Goal: Task Accomplishment & Management: Manage account settings

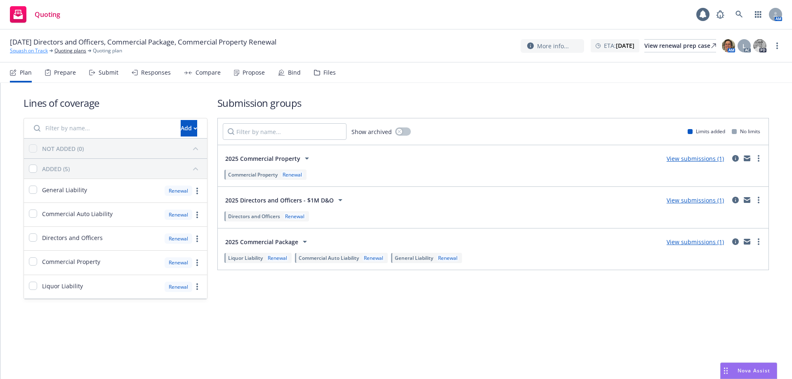
click at [17, 50] on link "Squash on Track" at bounding box center [29, 50] width 38 height 7
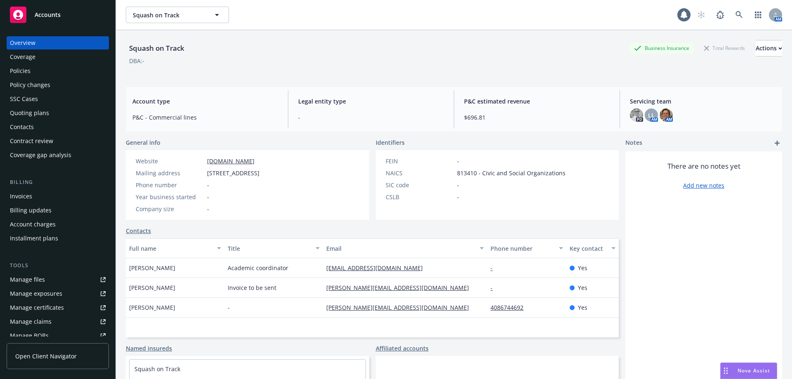
scroll to position [158, 0]
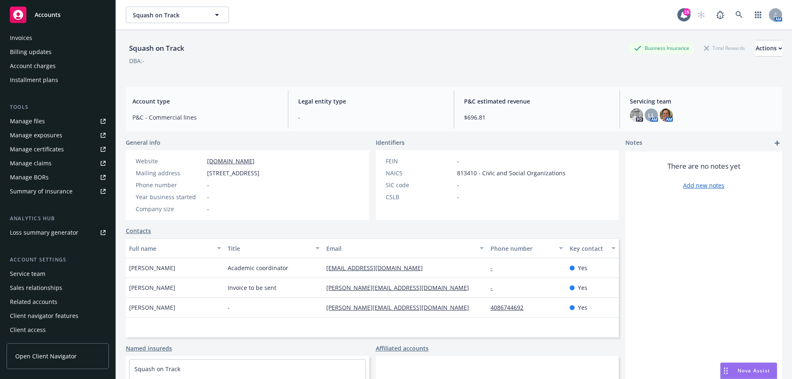
click at [51, 276] on div "Service team" at bounding box center [58, 273] width 96 height 13
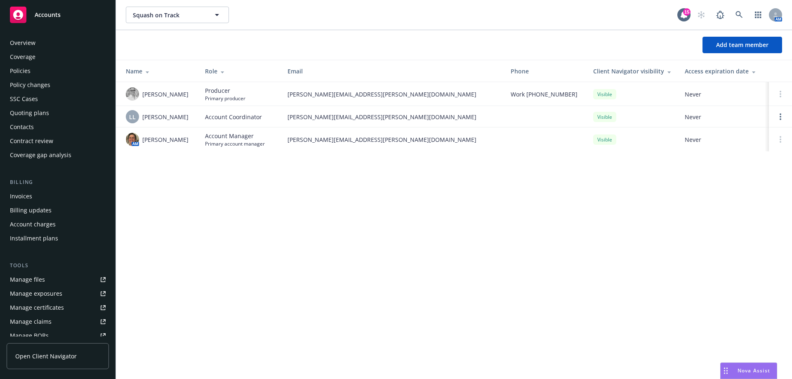
click at [24, 40] on div "Overview" at bounding box center [23, 42] width 26 height 13
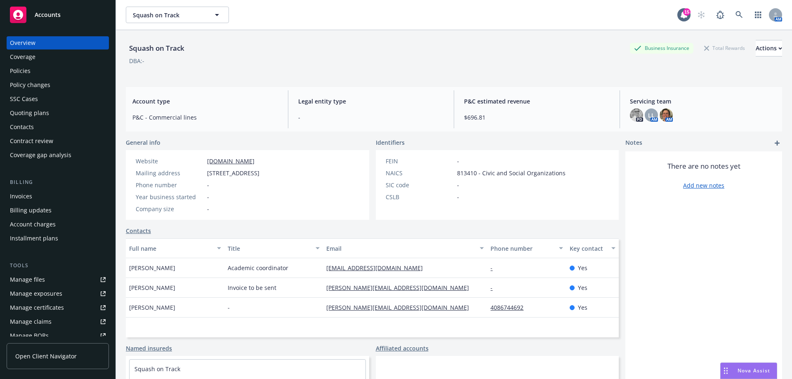
click at [32, 67] on div "Policies" at bounding box center [58, 70] width 96 height 13
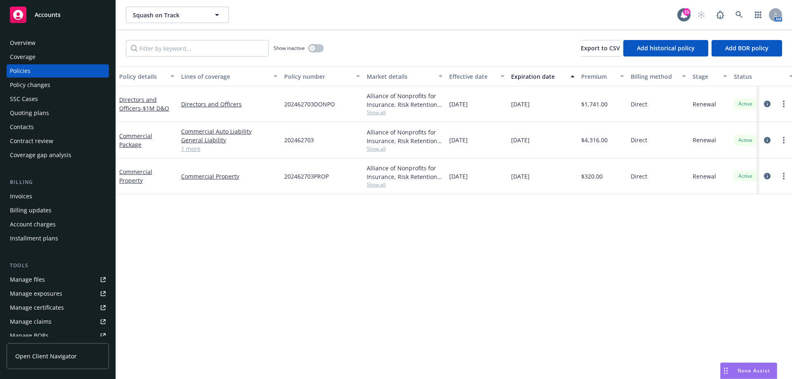
click at [375, 111] on span "Show all" at bounding box center [405, 112] width 76 height 7
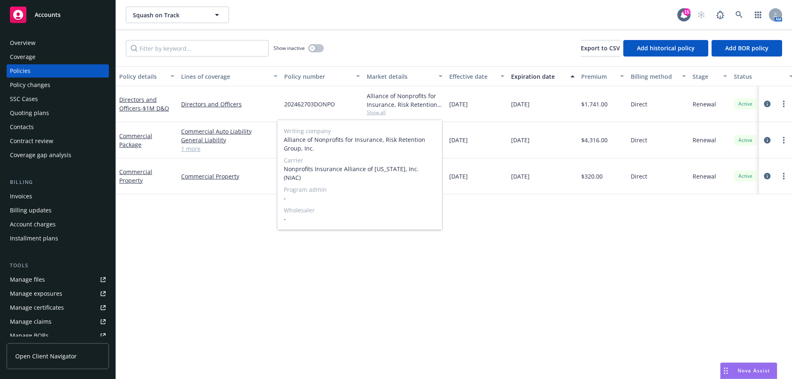
click at [375, 111] on span "Show all" at bounding box center [405, 112] width 76 height 7
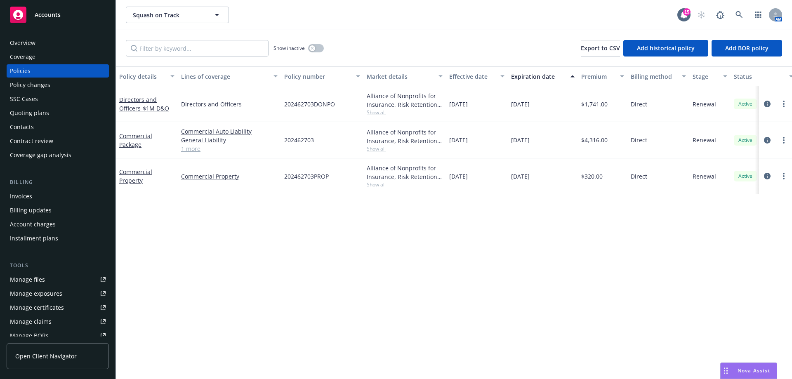
click at [372, 148] on span "Show all" at bounding box center [405, 148] width 76 height 7
click at [334, 134] on div "202462703" at bounding box center [322, 140] width 82 height 36
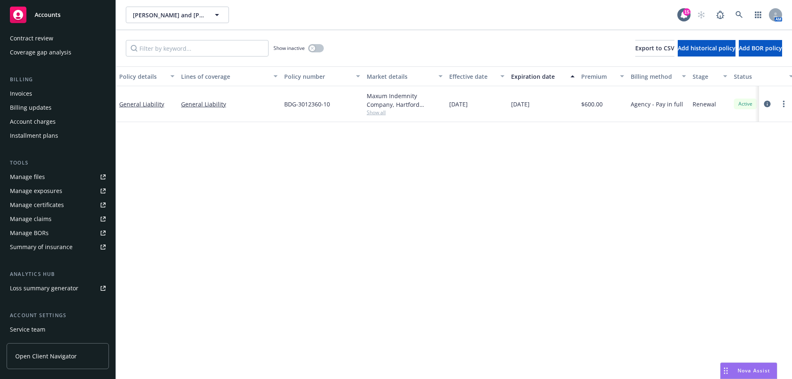
scroll to position [158, 0]
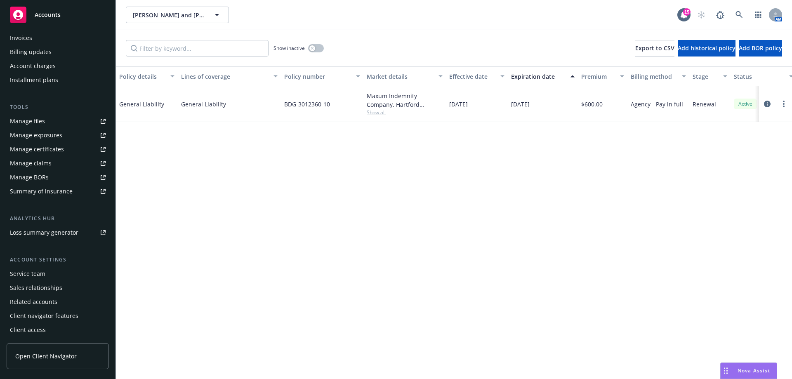
click at [34, 276] on div "Service team" at bounding box center [27, 273] width 35 height 13
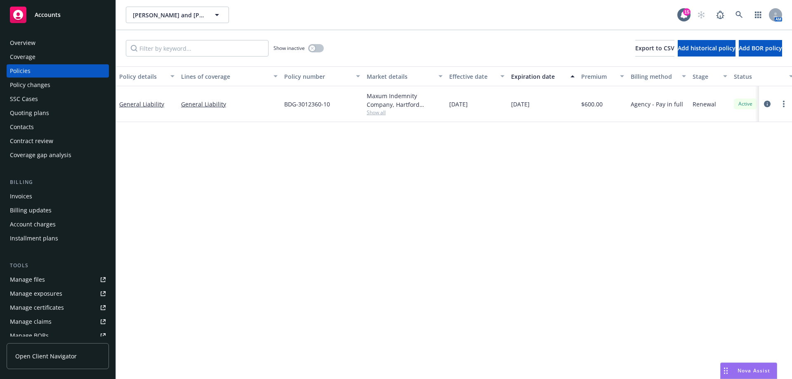
click at [35, 113] on div "Quoting plans" at bounding box center [29, 112] width 39 height 13
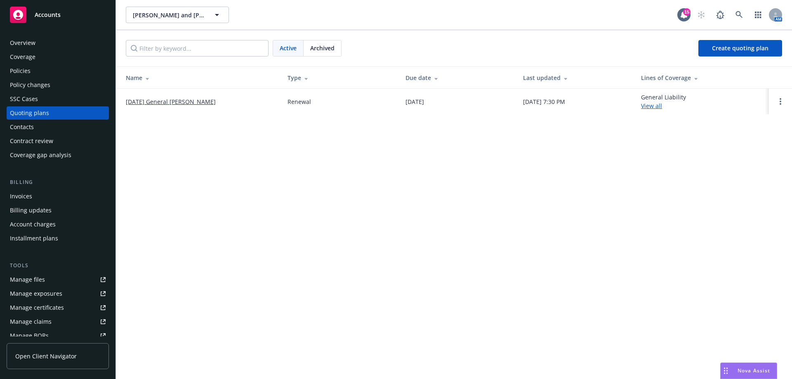
click at [150, 102] on link "12/09/25 General Liability Renewal" at bounding box center [171, 101] width 90 height 9
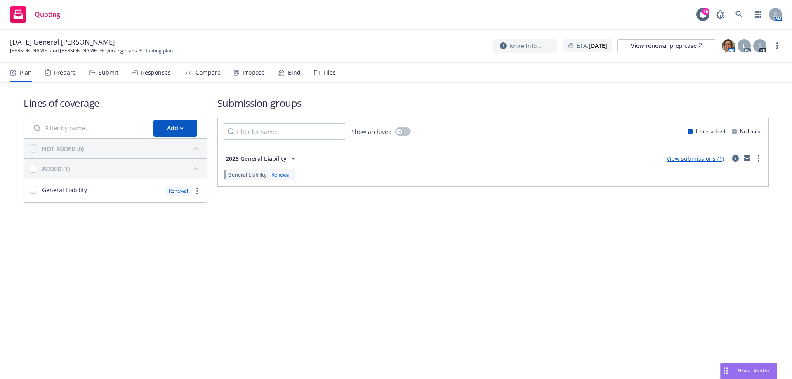
click at [733, 158] on icon "circleInformation" at bounding box center [735, 158] width 7 height 7
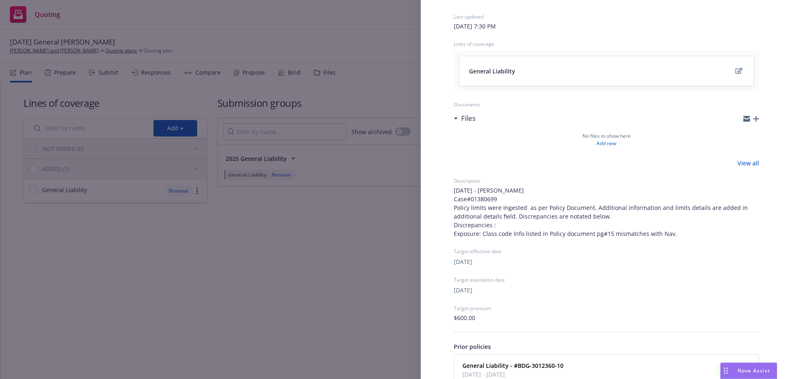
scroll to position [119, 0]
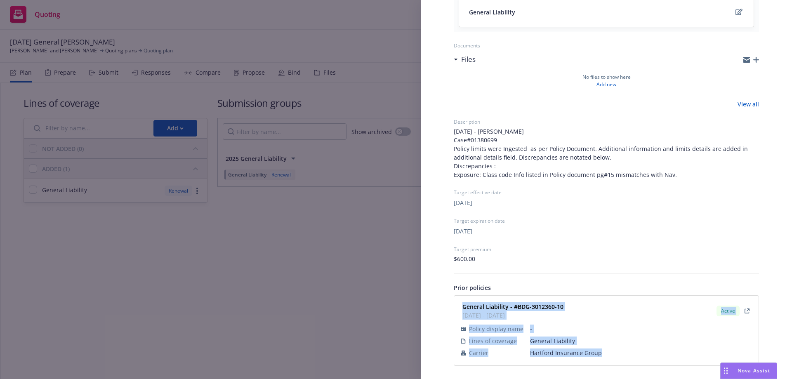
drag, startPoint x: 459, startPoint y: 307, endPoint x: 582, endPoint y: 348, distance: 129.0
click at [600, 353] on div "General Liability - #BDG-3012360-10 12/09/2024 - 12/09/2025 Active Policy displ…" at bounding box center [606, 331] width 294 height 60
copy div "General Liability - #BDG-3012360-10 12/09/2024 - 12/09/2025 Active Policy displ…"
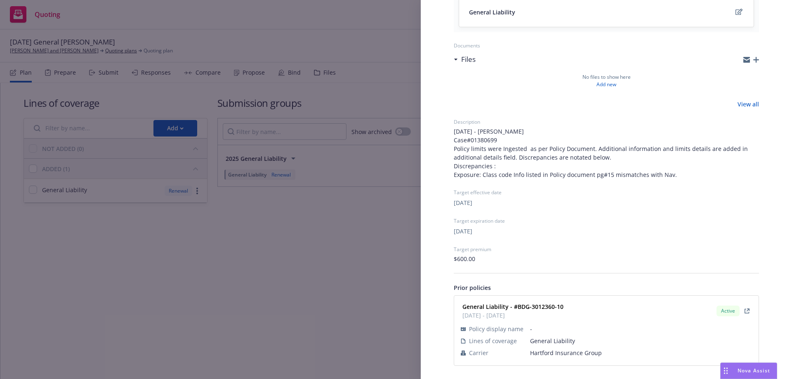
click at [329, 280] on div "Submission group 2025 General Liability Last updated Sunday, August 10, 2025 at…" at bounding box center [396, 189] width 792 height 379
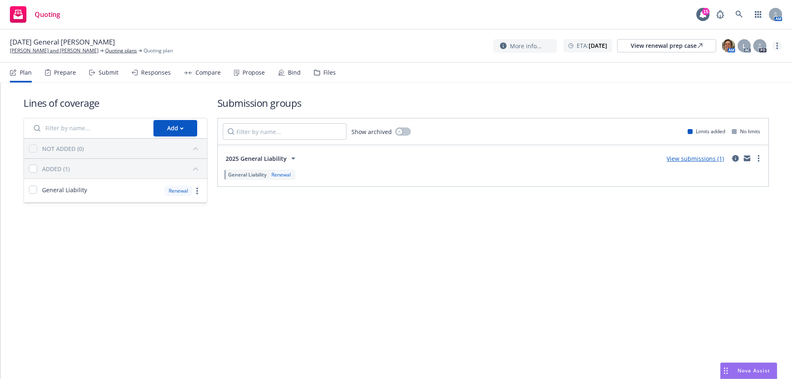
click at [775, 43] on link "more" at bounding box center [777, 46] width 10 height 10
click at [736, 116] on link "Archive quoting plan" at bounding box center [736, 112] width 92 height 16
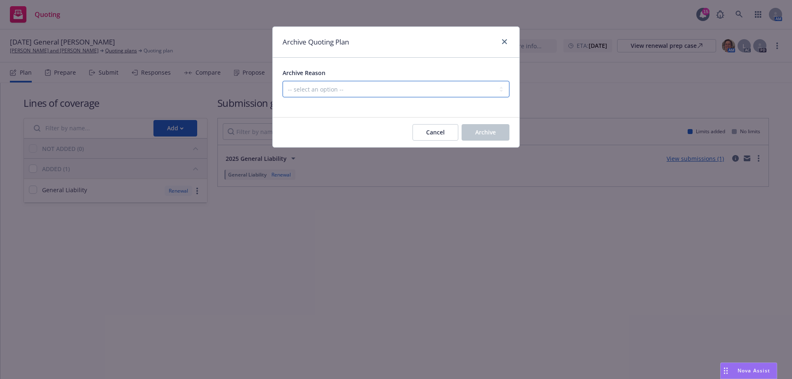
click at [392, 93] on select "-- select an option -- All policies in this renewal plan are auto-renewed Creat…" at bounding box center [395, 89] width 227 height 16
select select "ARCHIVED_RENEWAL_POLICY_AUTO_RENEWED"
click at [282, 81] on select "-- select an option -- All policies in this renewal plan are auto-renewed Creat…" at bounding box center [395, 89] width 227 height 16
click at [460, 131] on div at bounding box center [459, 132] width 3 height 16
click at [464, 131] on button "Archive" at bounding box center [485, 132] width 48 height 16
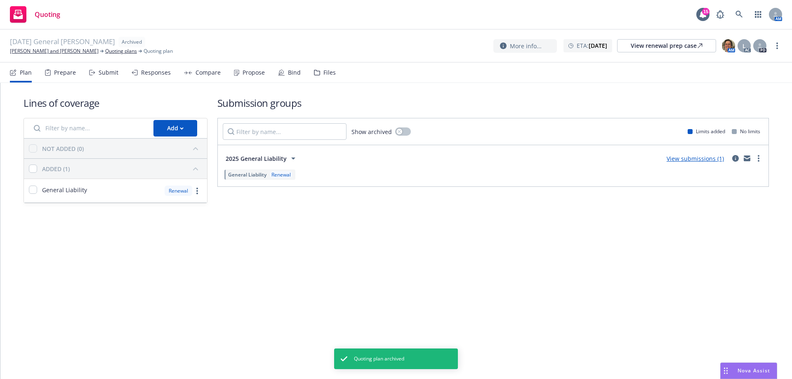
click at [42, 46] on span "12/09/25 General Liability Renewal" at bounding box center [62, 42] width 105 height 11
click at [44, 49] on link "Alan Siegle and Xander Bakx" at bounding box center [54, 50] width 89 height 7
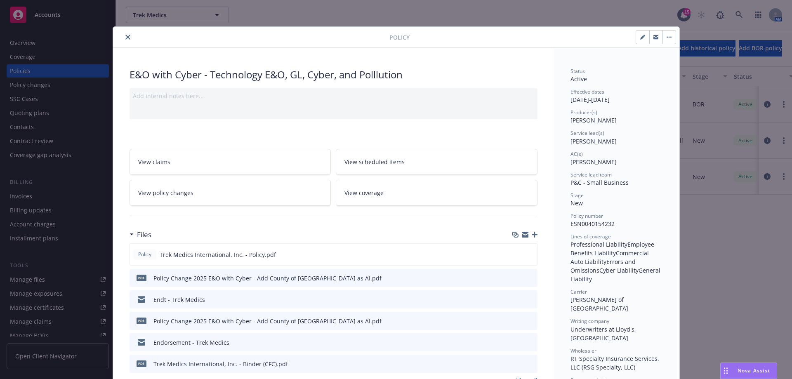
click at [119, 36] on div at bounding box center [252, 37] width 273 height 10
click at [125, 37] on icon "close" at bounding box center [127, 37] width 5 height 5
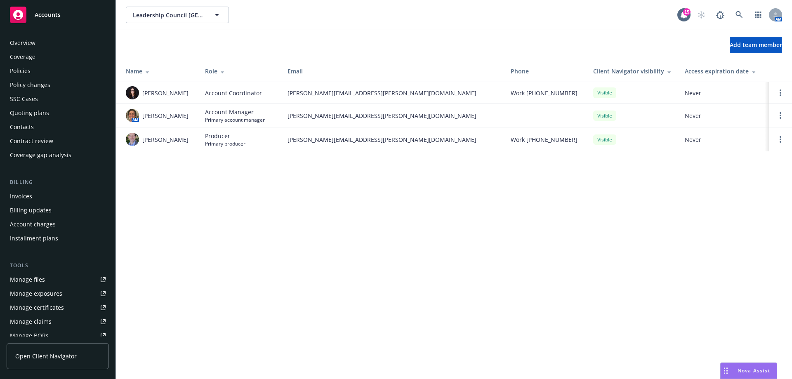
scroll to position [158, 0]
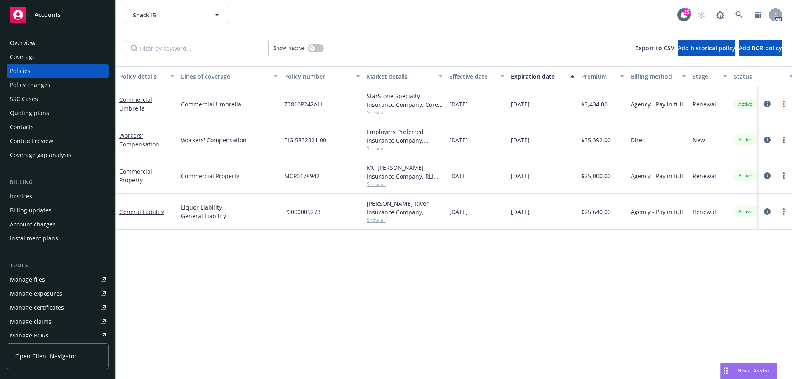
click at [43, 127] on div "Contacts" at bounding box center [58, 126] width 96 height 13
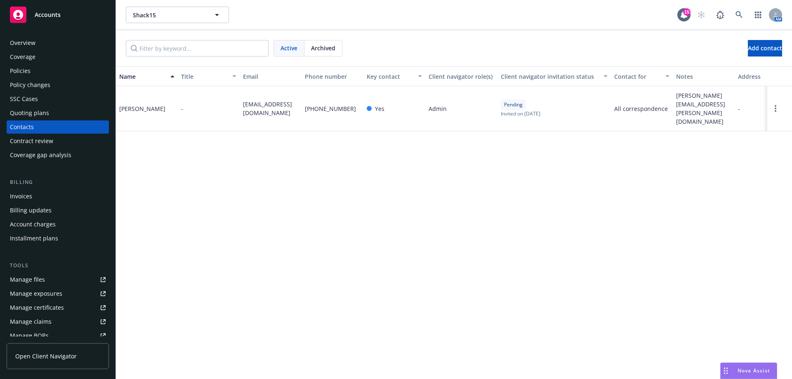
click at [685, 107] on span "natasha.nissar@meltwater.com" at bounding box center [703, 108] width 55 height 35
click at [776, 106] on link "Open options" at bounding box center [775, 109] width 10 height 10
click at [715, 37] on link "Edit contact" at bounding box center [737, 40] width 64 height 16
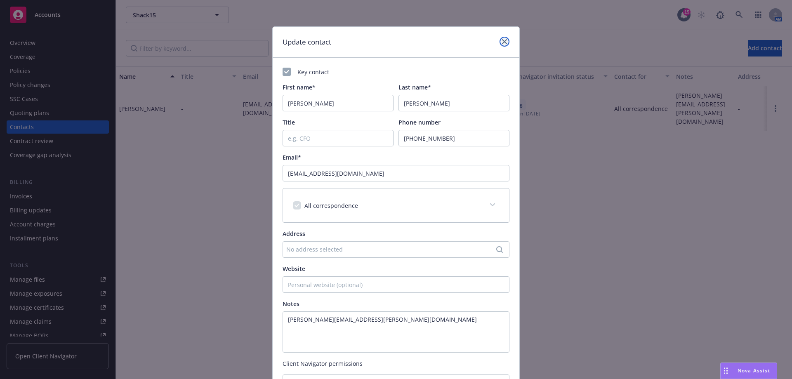
click at [502, 45] on link "close" at bounding box center [504, 42] width 10 height 10
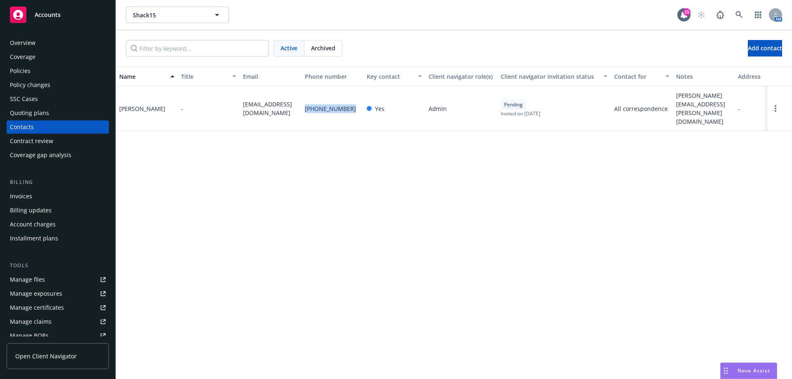
drag, startPoint x: 306, startPoint y: 103, endPoint x: 341, endPoint y: 102, distance: 35.9
click at [347, 106] on div "(415) 734-6395" at bounding box center [332, 108] width 62 height 45
copy span "(415) 734-6395"
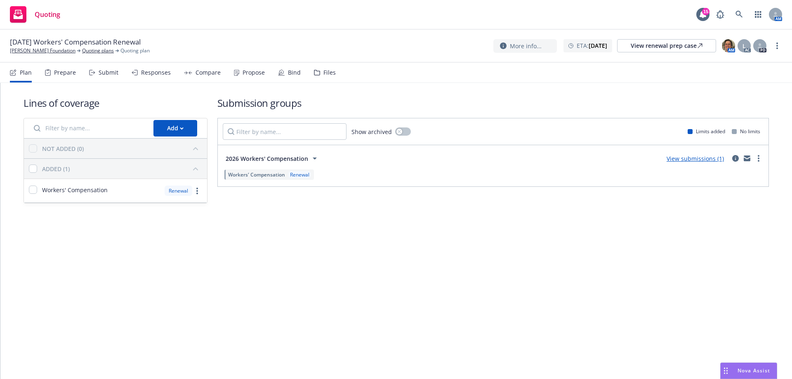
click at [28, 215] on div "Lines of coverage Add NOT ADDED (0) ADDED (1) Workers' Compensation Renewal Sub…" at bounding box center [396, 150] width 745 height 134
click at [766, 49] on div "PD" at bounding box center [759, 45] width 13 height 13
click at [762, 49] on div at bounding box center [759, 45] width 13 height 13
click at [732, 159] on link "circleInformation" at bounding box center [735, 158] width 10 height 10
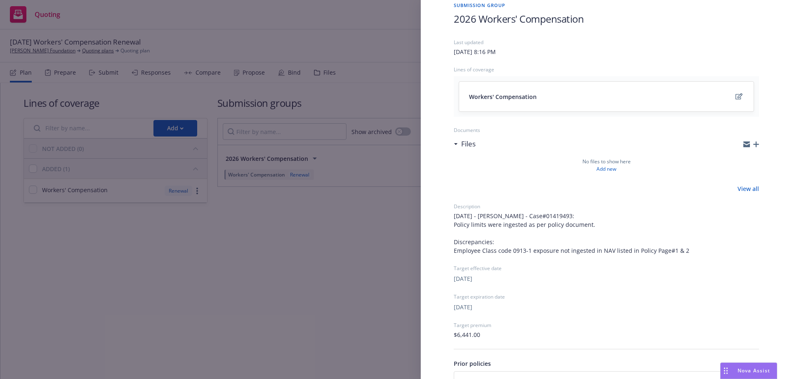
scroll to position [111, 0]
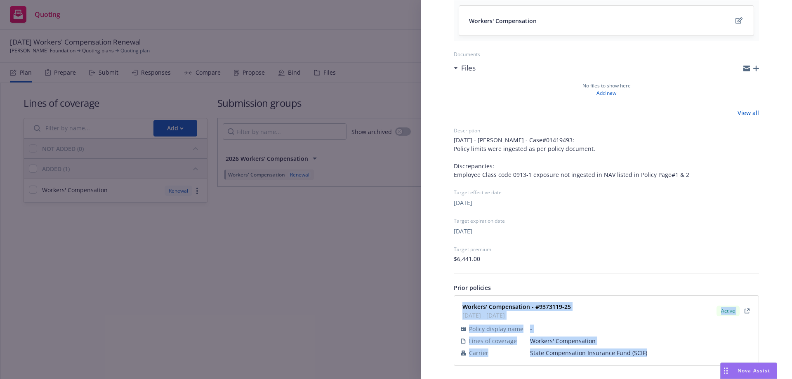
drag, startPoint x: 463, startPoint y: 304, endPoint x: 657, endPoint y: 354, distance: 200.2
click at [657, 354] on div "Workers' Compensation - #9373119-25 [DATE] - [DATE] Active Policy display name …" at bounding box center [606, 331] width 294 height 60
copy div "Workers' Compensation - #9373119-25 [DATE] - [DATE] Active Policy display name …"
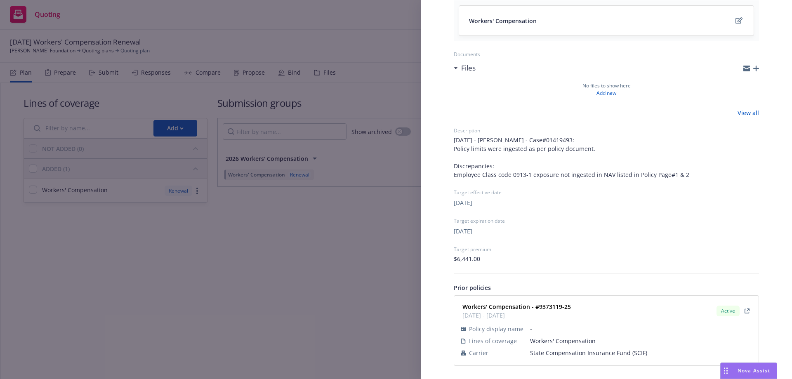
click at [381, 218] on div "Submission group 2026 Workers' Compensation Last updated Tuesday, August 12, 20…" at bounding box center [396, 189] width 792 height 379
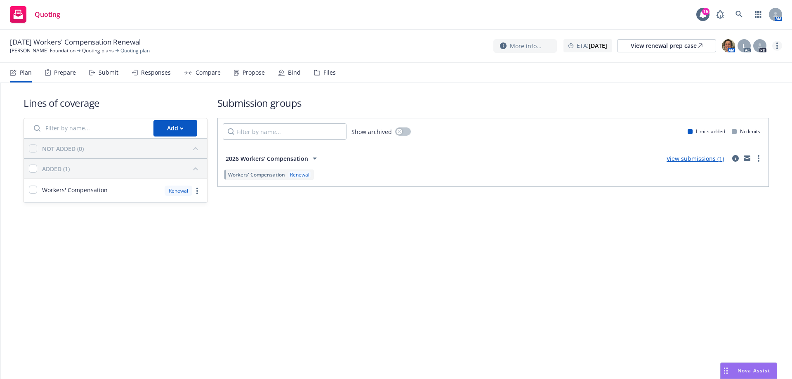
click at [777, 47] on link "more" at bounding box center [777, 46] width 10 height 10
click at [751, 115] on link "Archive quoting plan" at bounding box center [736, 112] width 92 height 16
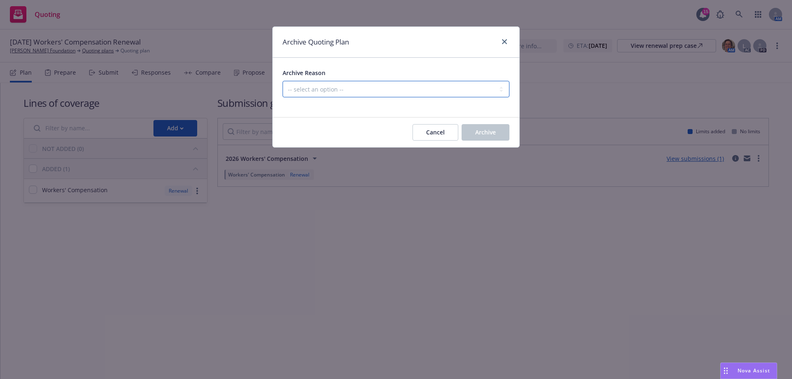
click at [382, 90] on select "-- select an option -- All policies in this renewal plan are auto-renewed Creat…" at bounding box center [395, 89] width 227 height 16
select select "ARCHIVED_RENEWAL_POLICY_AUTO_RENEWED"
click at [282, 81] on select "-- select an option -- All policies in this renewal plan are auto-renewed Creat…" at bounding box center [395, 89] width 227 height 16
click at [470, 128] on button "Archive" at bounding box center [485, 132] width 48 height 16
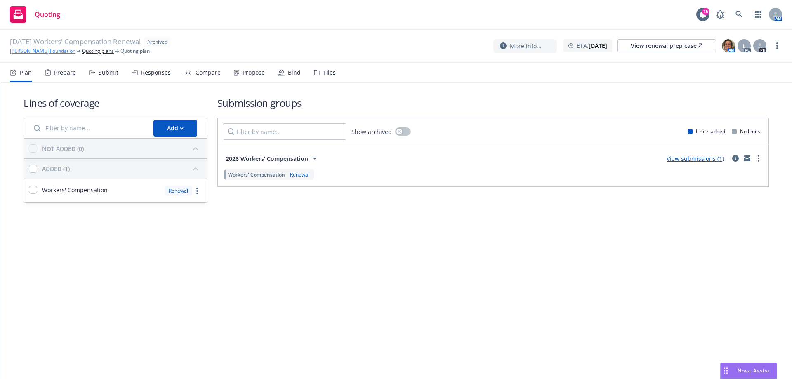
click at [27, 50] on link "Hellman Foundation" at bounding box center [43, 50] width 66 height 7
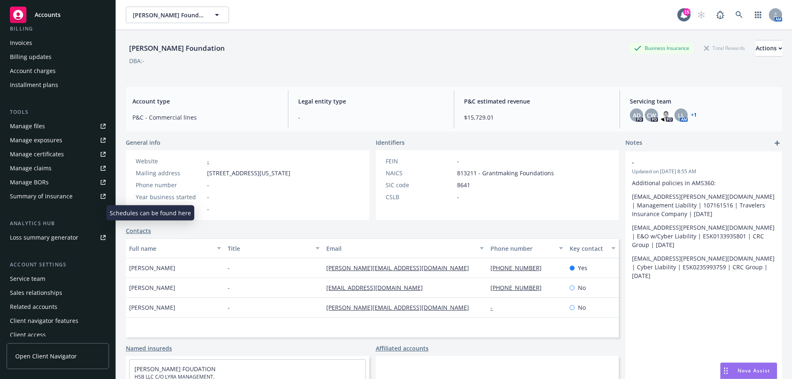
scroll to position [158, 0]
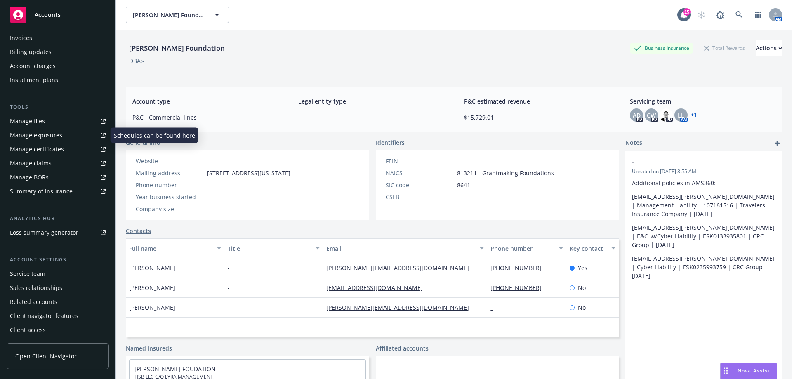
click at [47, 274] on div "Service team" at bounding box center [58, 273] width 96 height 13
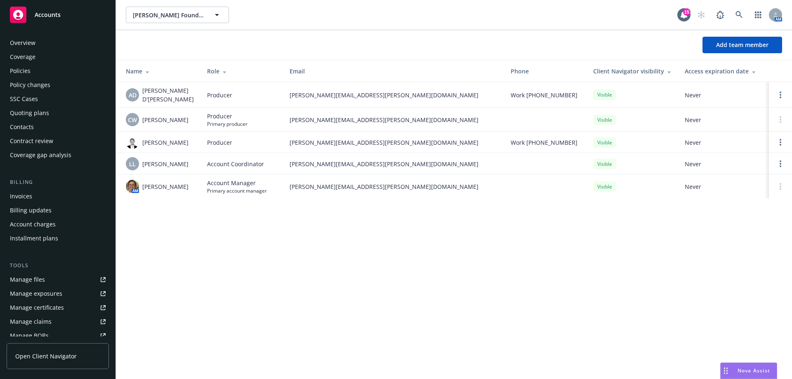
click at [37, 75] on div "Policies" at bounding box center [58, 70] width 96 height 13
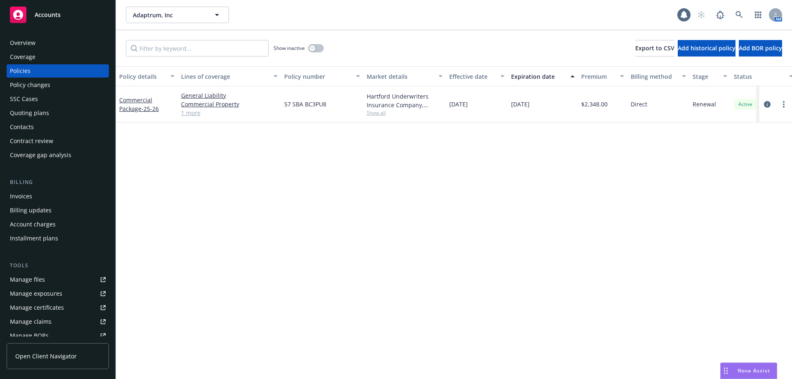
scroll to position [158, 0]
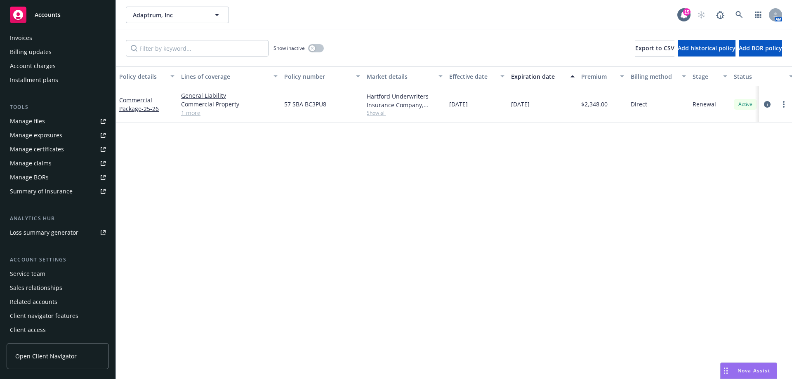
click at [43, 270] on div "Service team" at bounding box center [27, 273] width 35 height 13
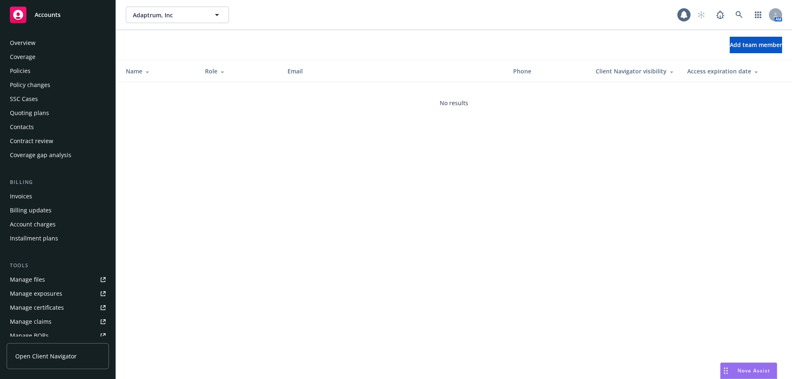
scroll to position [158, 0]
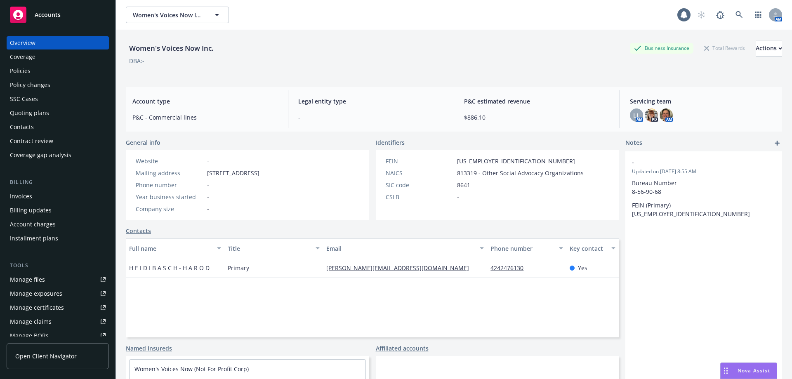
click at [28, 75] on div "Policies" at bounding box center [20, 70] width 21 height 13
